Goal: Navigation & Orientation: Understand site structure

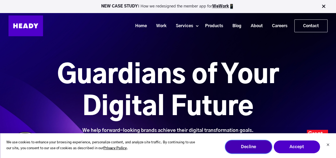
click at [255, 149] on button "Decline" at bounding box center [248, 146] width 47 height 13
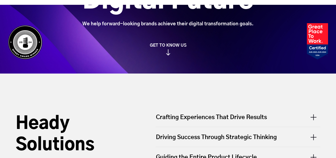
scroll to position [133, 0]
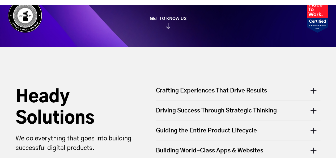
click at [180, 89] on div "Crafting Experiences That Drive Results" at bounding box center [238, 93] width 165 height 14
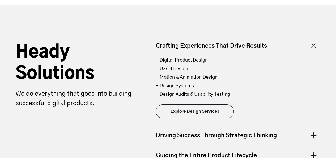
scroll to position [186, 0]
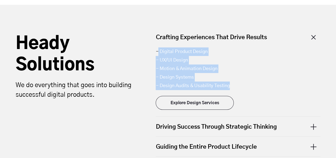
drag, startPoint x: 158, startPoint y: 52, endPoint x: 258, endPoint y: 83, distance: 105.1
click at [258, 83] on ul "- Digital Product Design - UX/UI Design - Motion & Animation Design - Design Sy…" at bounding box center [238, 68] width 165 height 43
click at [211, 65] on li "- Motion & Animation Design" at bounding box center [238, 68] width 165 height 9
drag, startPoint x: 154, startPoint y: 53, endPoint x: 258, endPoint y: 86, distance: 109.7
click at [258, 86] on div "Crafting Experiences That Drive Results - Digital Product Design - UX/UI Design…" at bounding box center [237, 114] width 175 height 173
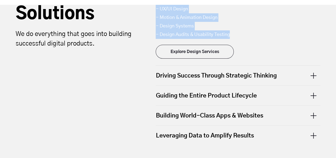
scroll to position [239, 0]
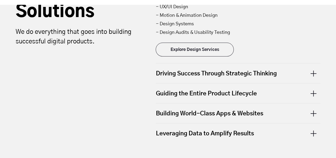
click at [261, 74] on div "Driving Success Through Strategic Thinking" at bounding box center [238, 73] width 165 height 20
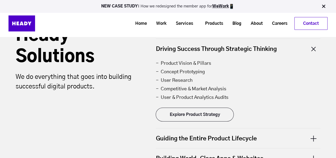
scroll to position [186, 0]
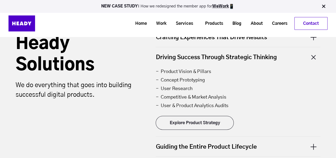
click at [260, 54] on div "Driving Success Through Strategic Thinking" at bounding box center [238, 57] width 165 height 20
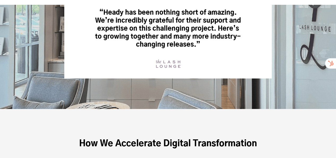
scroll to position [1515, 0]
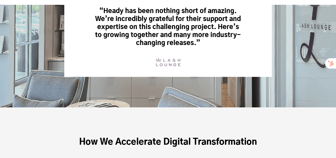
click at [216, 71] on div "“Heady has been nothing short of amazing. We’re incredibly grateful for their s…" at bounding box center [168, 37] width 208 height 80
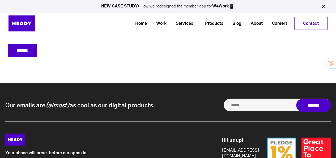
scroll to position [2439, 0]
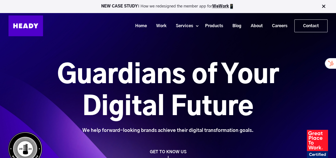
click at [35, 17] on img at bounding box center [26, 25] width 35 height 21
click at [255, 55] on div "Guardians of Your Digital Future We help forward-looking brands achieve their d…" at bounding box center [168, 90] width 336 height 180
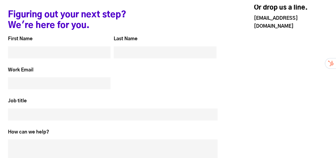
scroll to position [2546, 0]
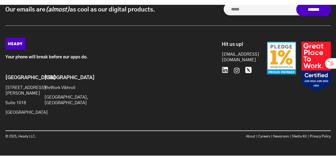
click at [227, 67] on icon at bounding box center [225, 70] width 6 height 6
